Goal: Task Accomplishment & Management: Manage account settings

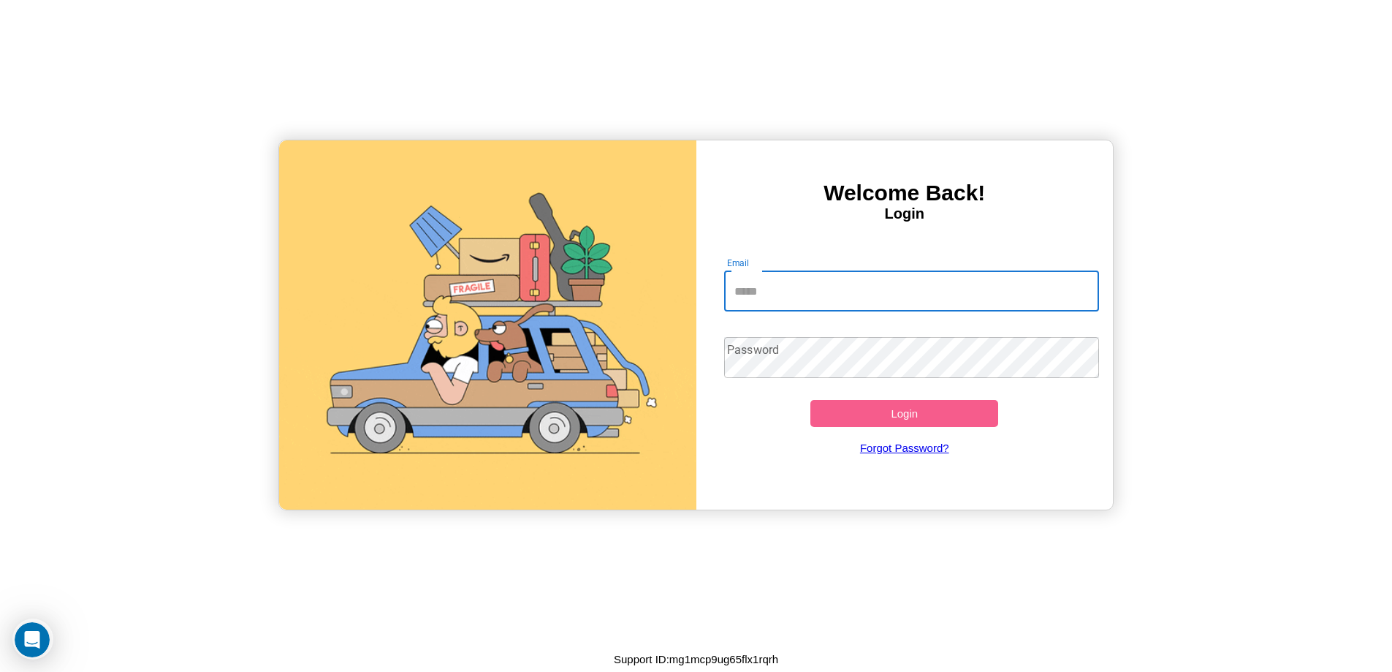
click at [911, 291] on input "Email" at bounding box center [911, 290] width 375 height 41
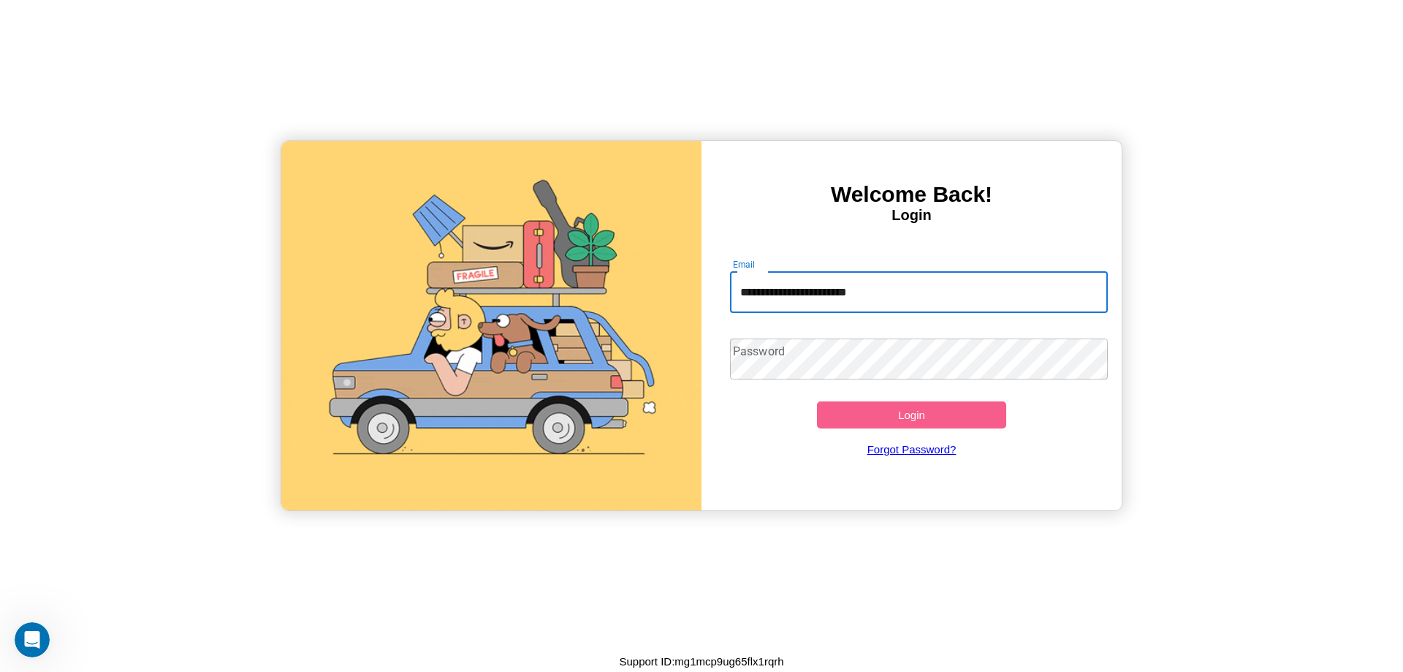
type input "**********"
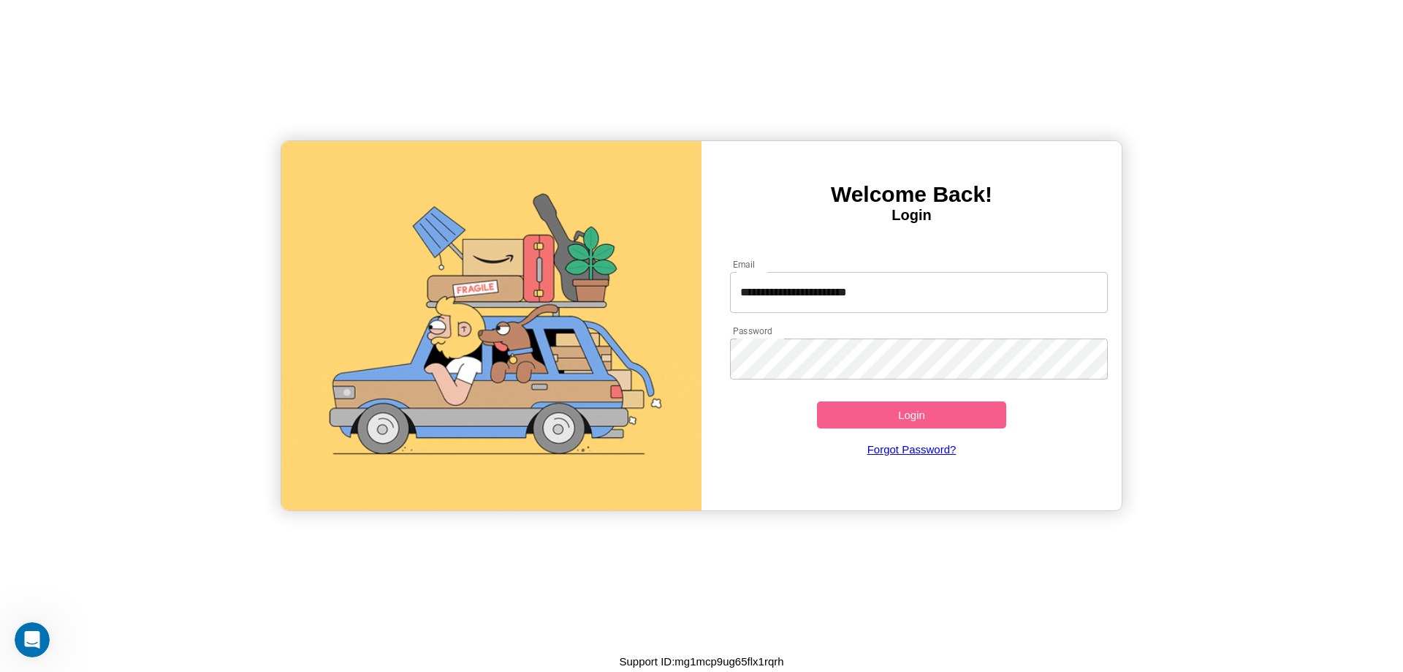
click at [911, 414] on button "Login" at bounding box center [911, 414] width 189 height 27
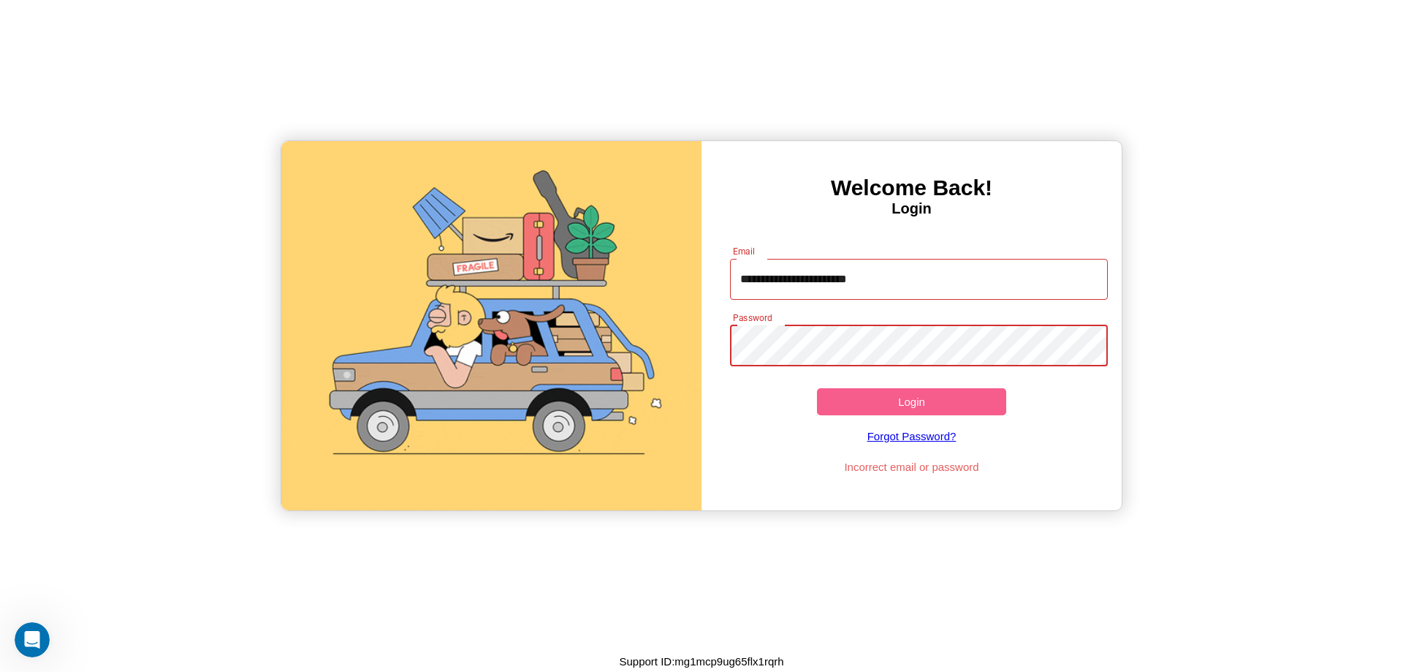
click at [911, 401] on button "Login" at bounding box center [911, 401] width 189 height 27
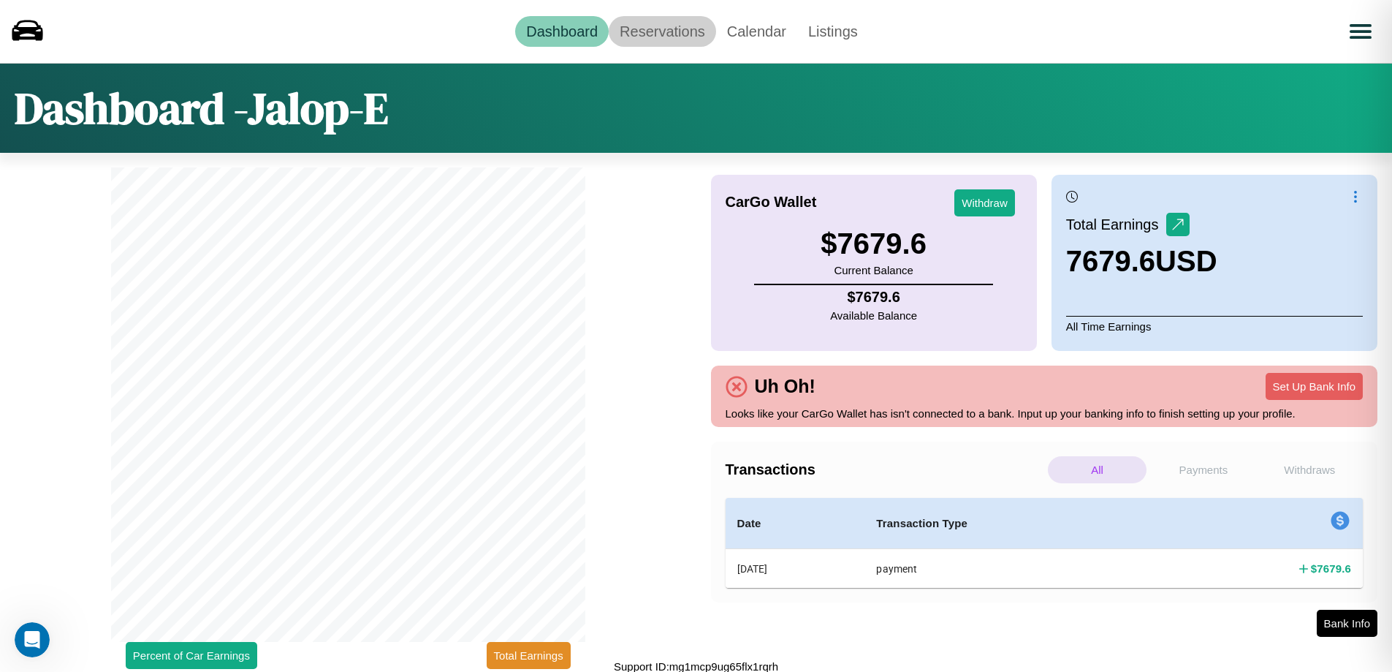
click at [662, 31] on link "Reservations" at bounding box center [662, 31] width 107 height 31
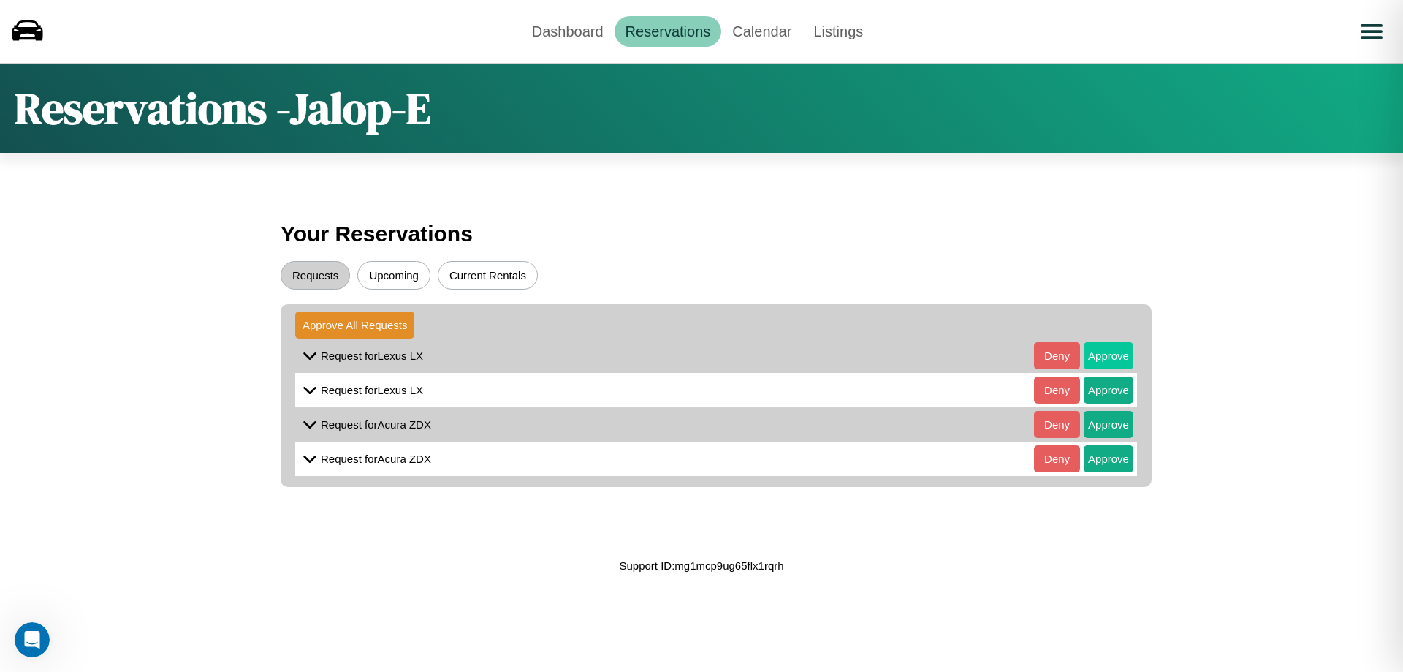
click at [1098, 355] on button "Approve" at bounding box center [1109, 355] width 50 height 27
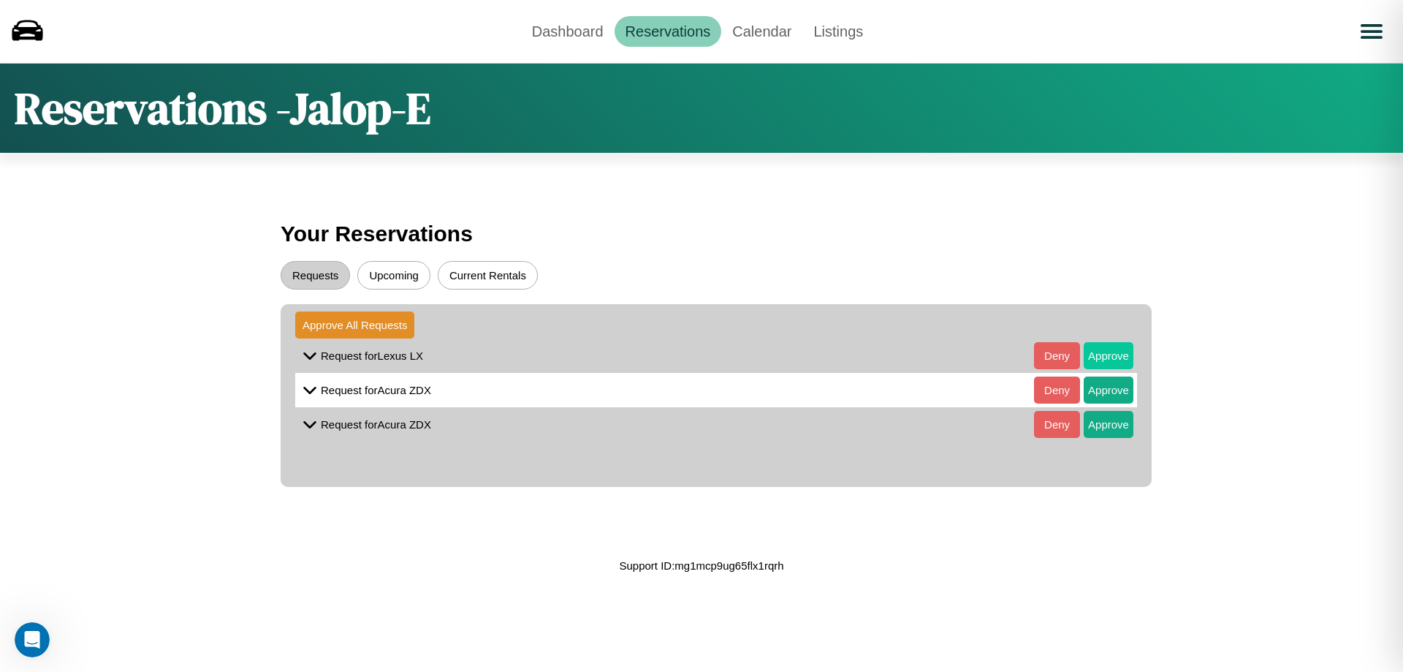
click at [1098, 355] on button "Approve" at bounding box center [1109, 355] width 50 height 27
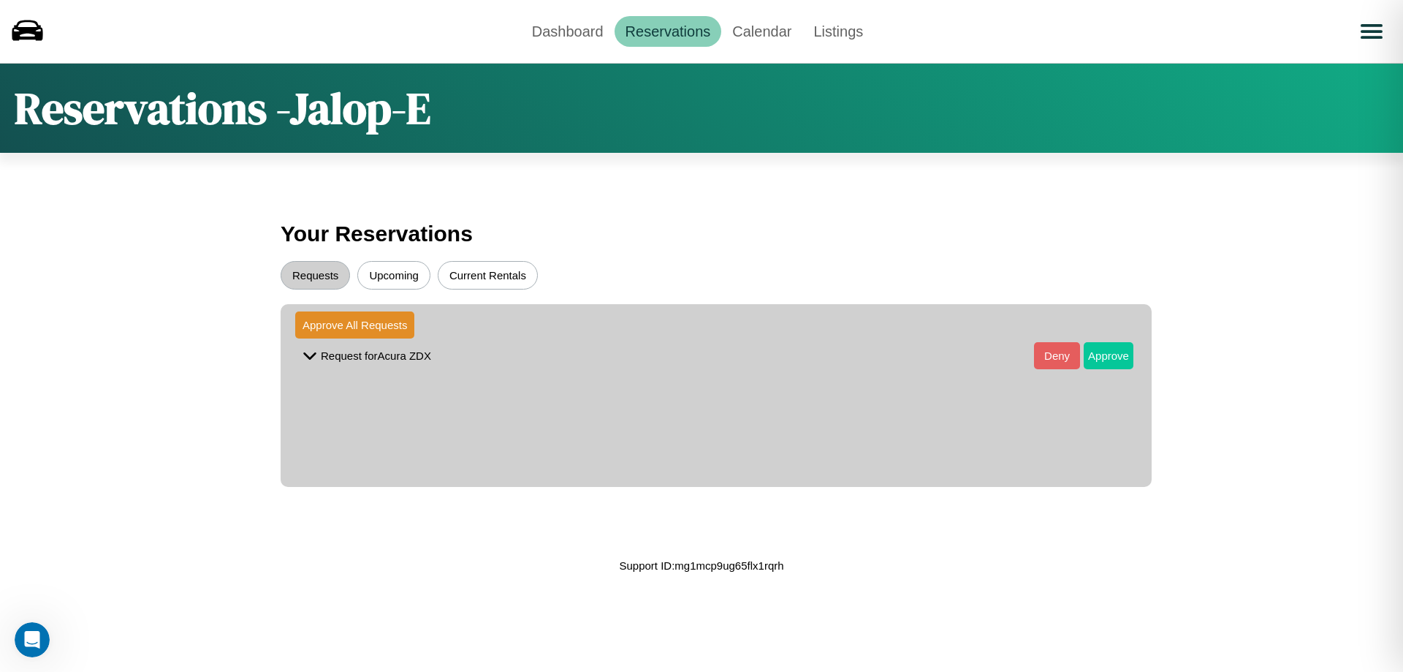
click at [1098, 355] on button "Approve" at bounding box center [1109, 355] width 50 height 27
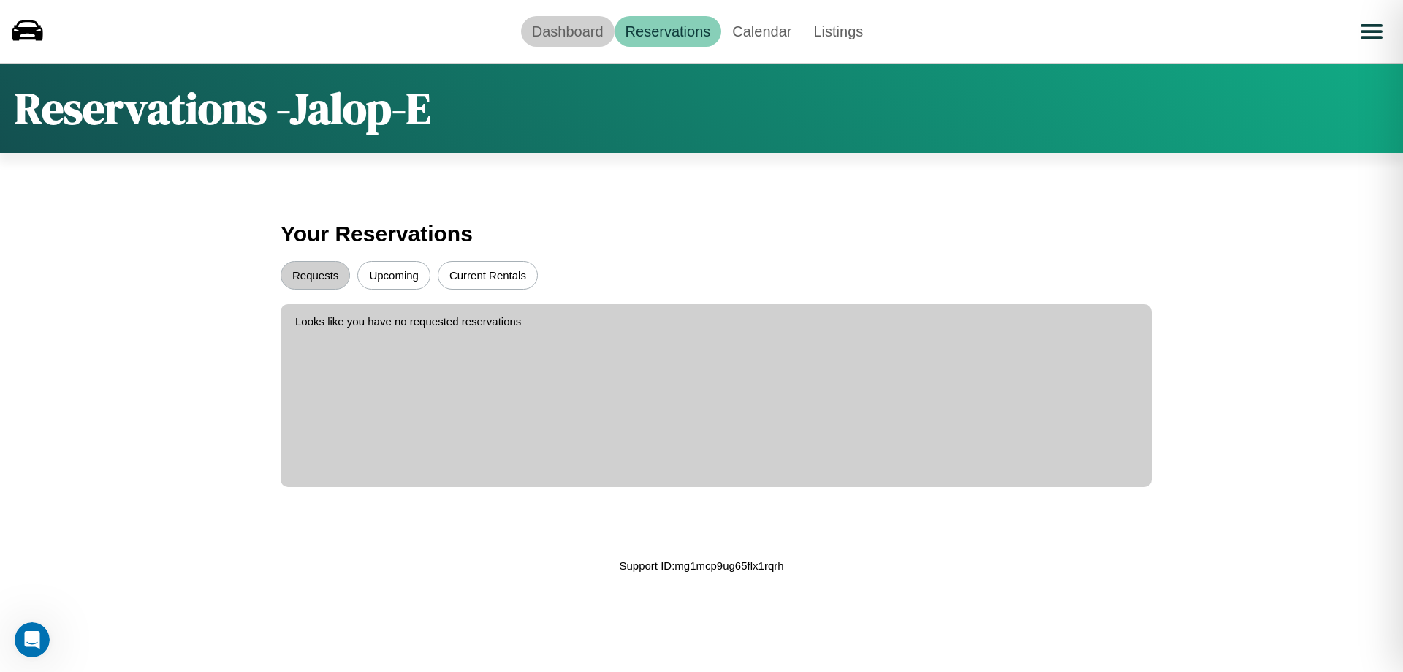
click at [567, 31] on link "Dashboard" at bounding box center [568, 31] width 94 height 31
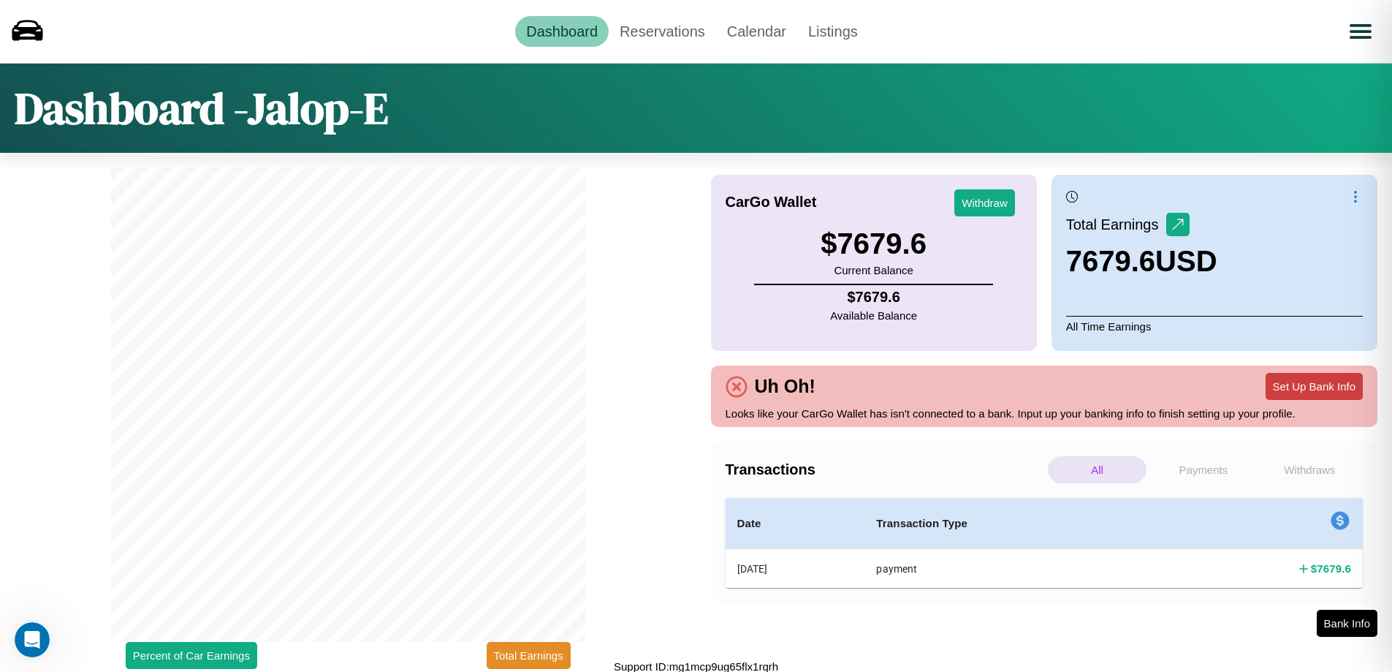
click at [1314, 386] on button "Set Up Bank Info" at bounding box center [1314, 386] width 97 height 27
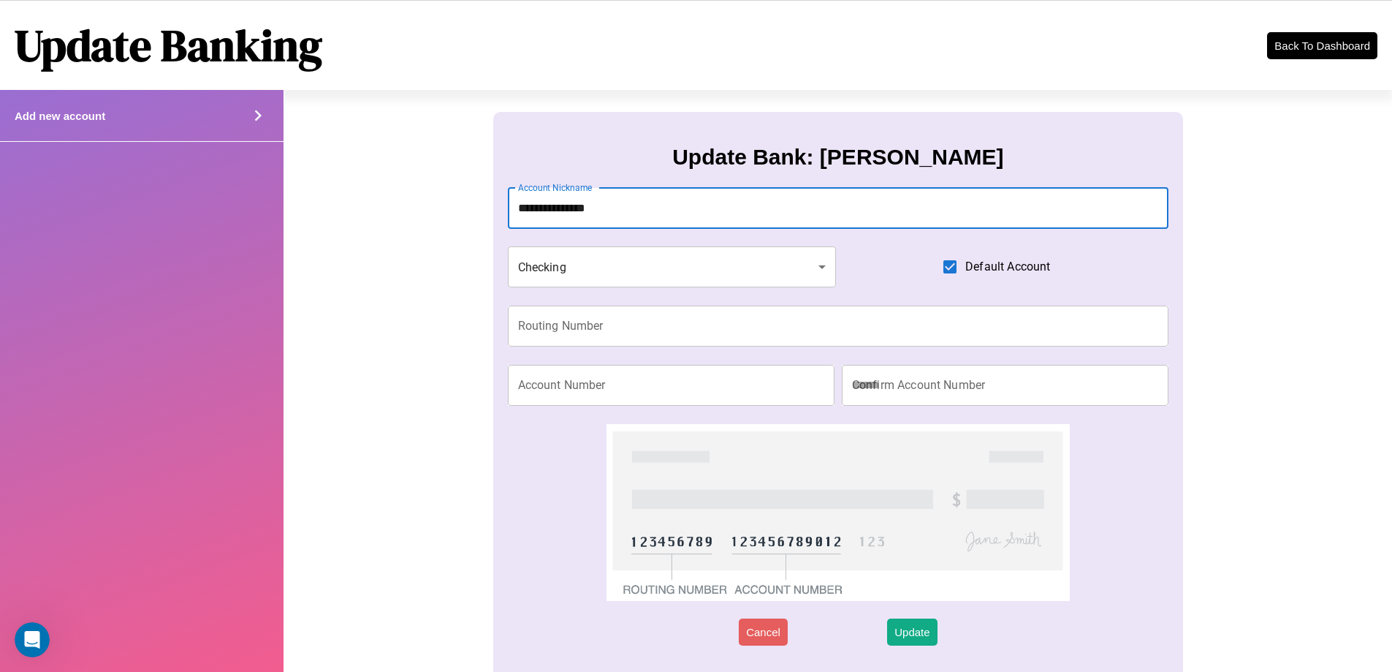
type input "**********"
